Goal: Find specific page/section

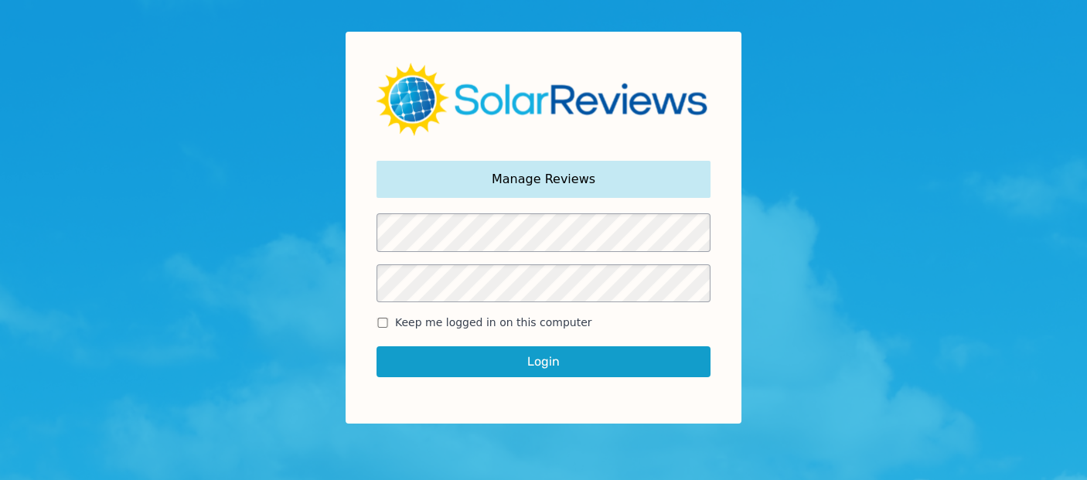
click at [425, 315] on span "Keep me logged in on this computer" at bounding box center [493, 323] width 197 height 16
click at [389, 318] on input "Keep me logged in on this computer" at bounding box center [383, 323] width 12 height 10
checkbox input "true"
click at [536, 359] on button "Login" at bounding box center [544, 361] width 334 height 31
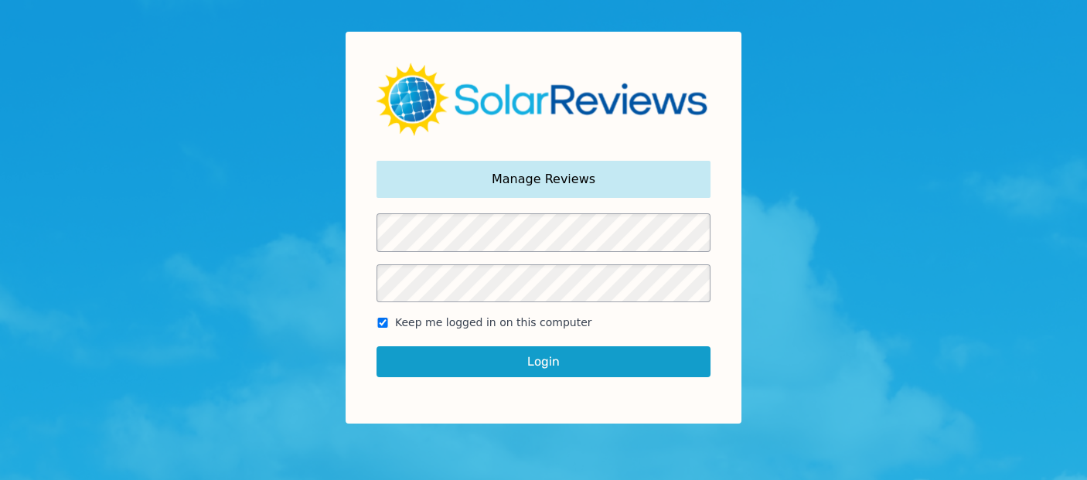
click at [557, 361] on button "Login" at bounding box center [544, 361] width 334 height 31
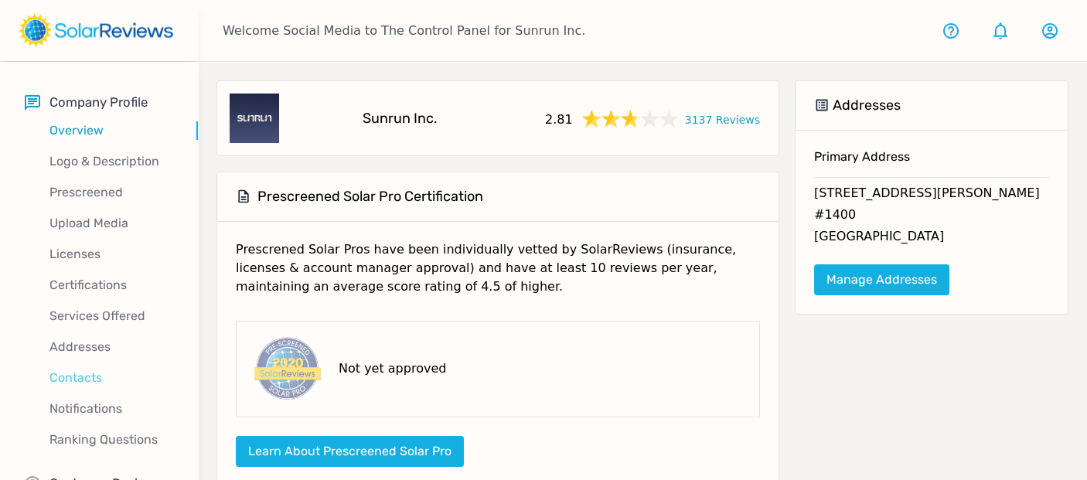
scroll to position [44, 0]
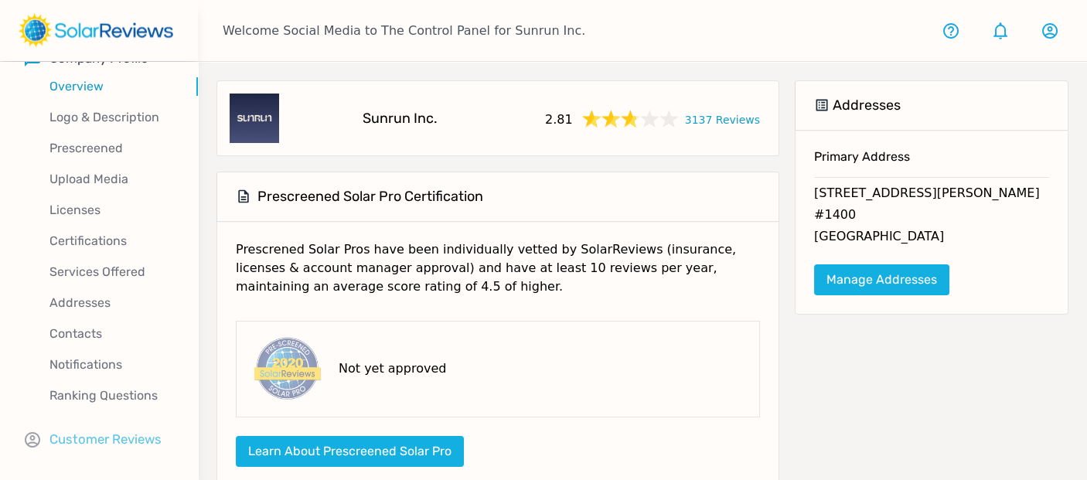
click at [116, 436] on p "Customer Reviews" at bounding box center [105, 439] width 112 height 19
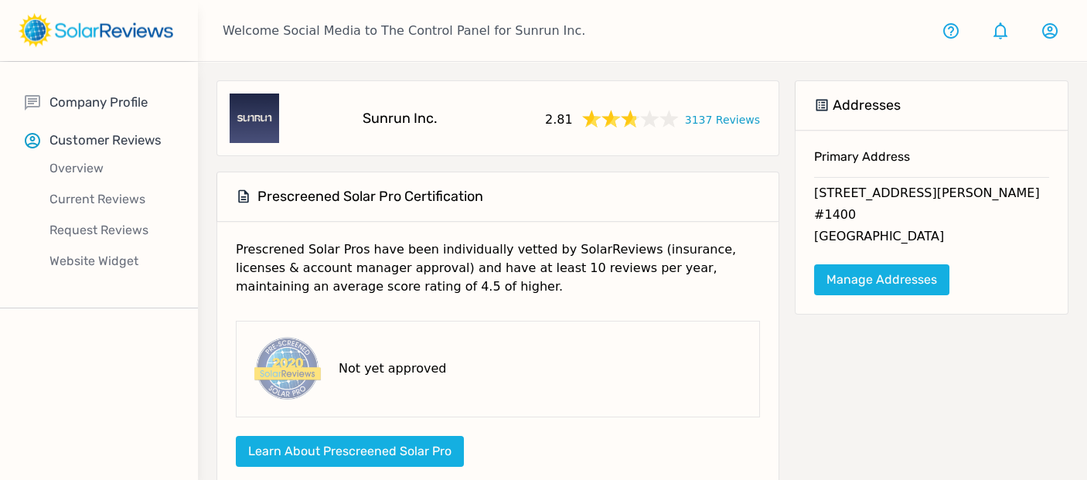
click at [97, 189] on div "Current Reviews" at bounding box center [111, 199] width 173 height 31
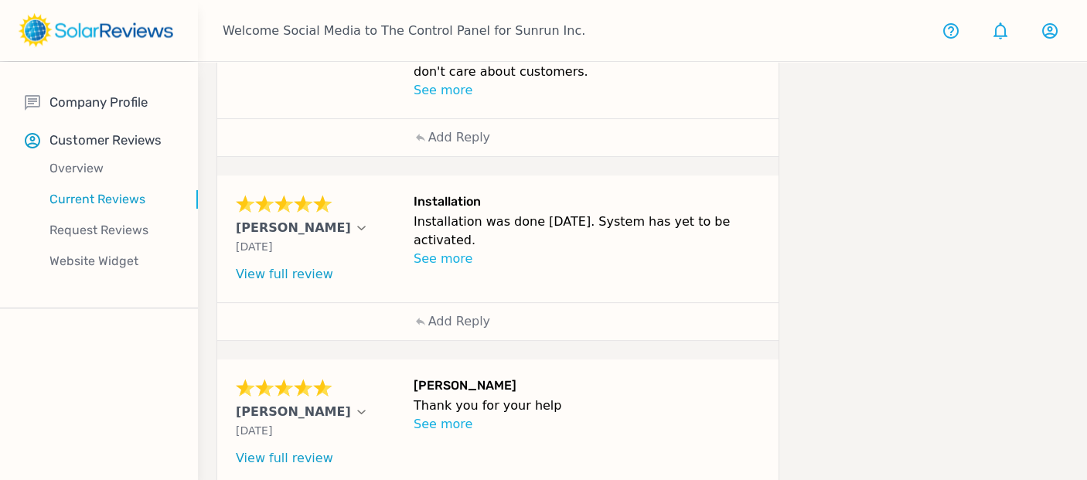
scroll to position [1444, 0]
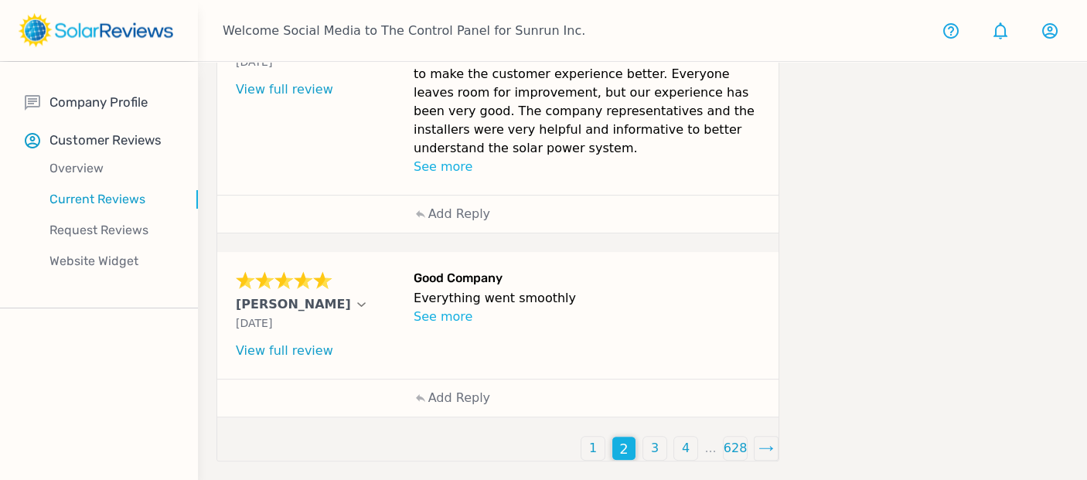
scroll to position [1248, 0]
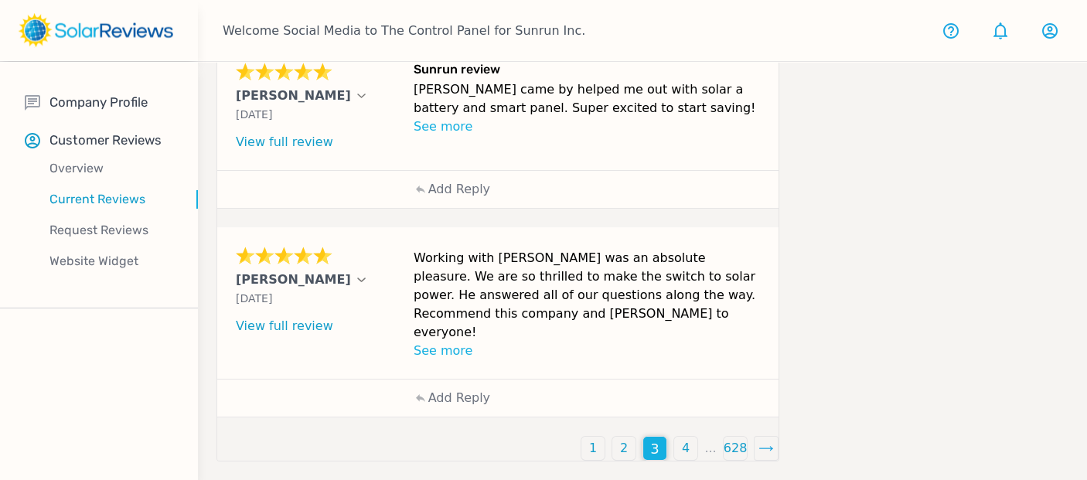
scroll to position [728, 0]
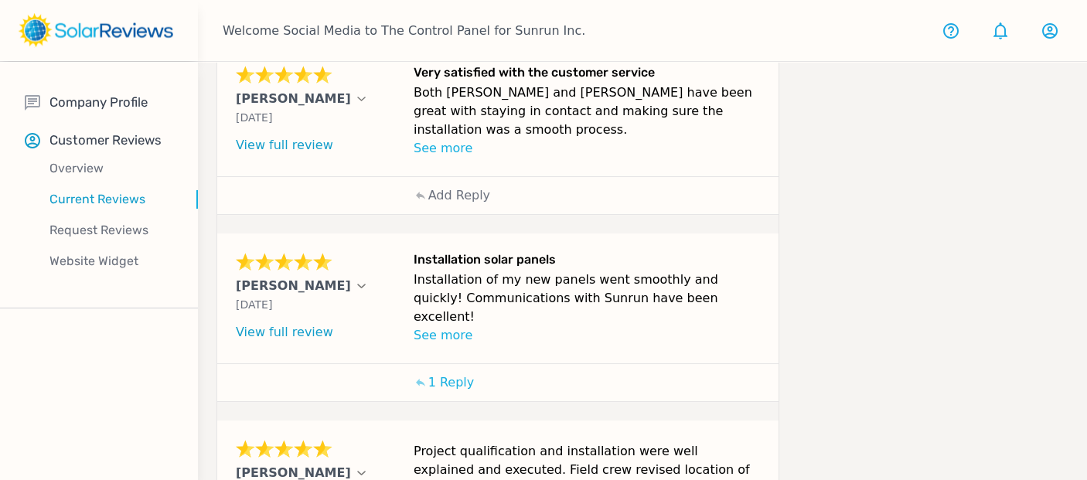
scroll to position [835, 0]
